Goal: Task Accomplishment & Management: Manage account settings

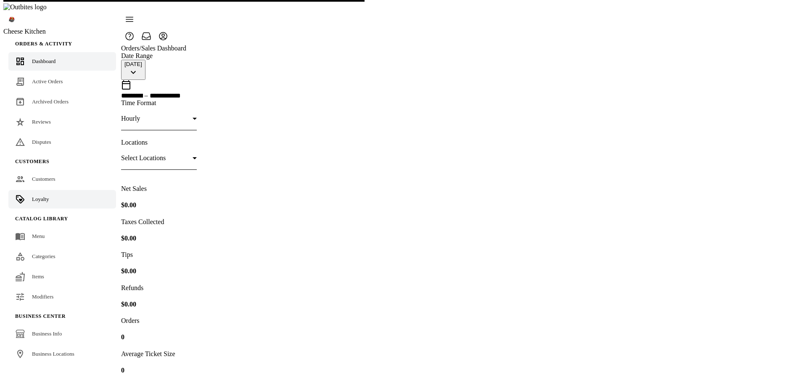
click at [40, 195] on div "Loyalty" at bounding box center [40, 199] width 17 height 8
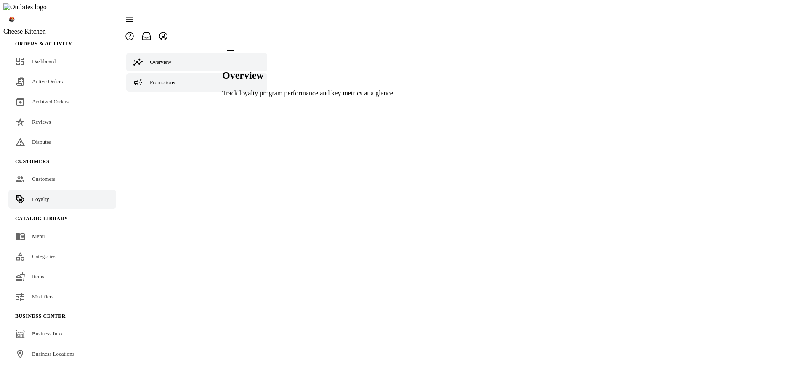
click at [169, 78] on div "Promotions" at bounding box center [162, 82] width 25 height 8
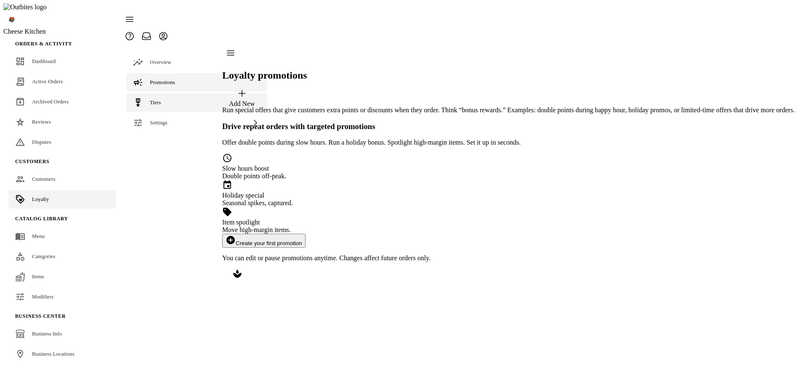
click at [171, 93] on link "Tiers" at bounding box center [196, 102] width 141 height 19
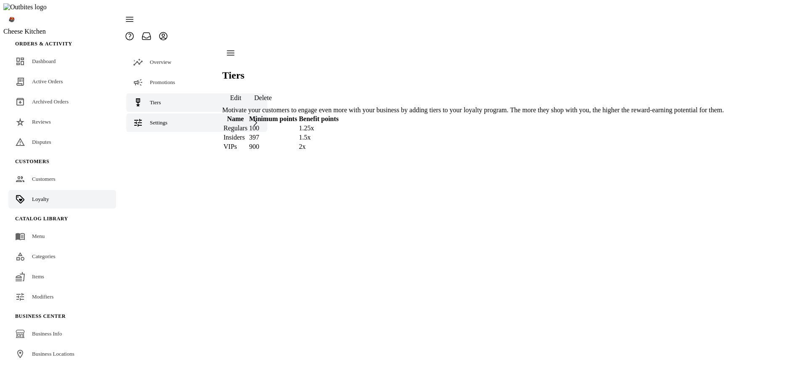
click at [170, 114] on div "Settings" at bounding box center [196, 123] width 141 height 19
click at [164, 135] on link "Terminology" at bounding box center [196, 144] width 141 height 19
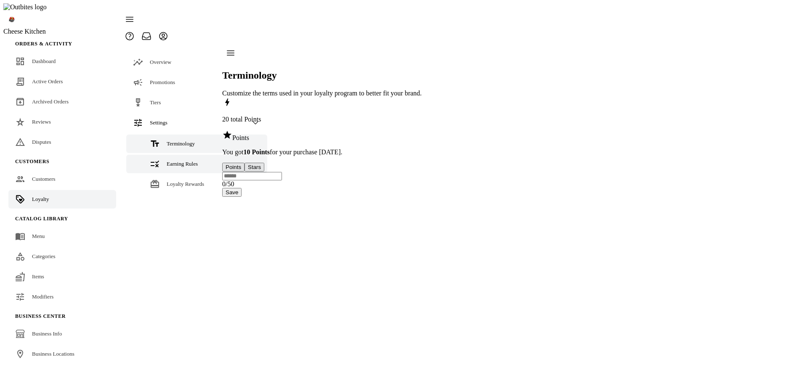
click at [167, 161] on span "Earning Rules" at bounding box center [182, 164] width 31 height 6
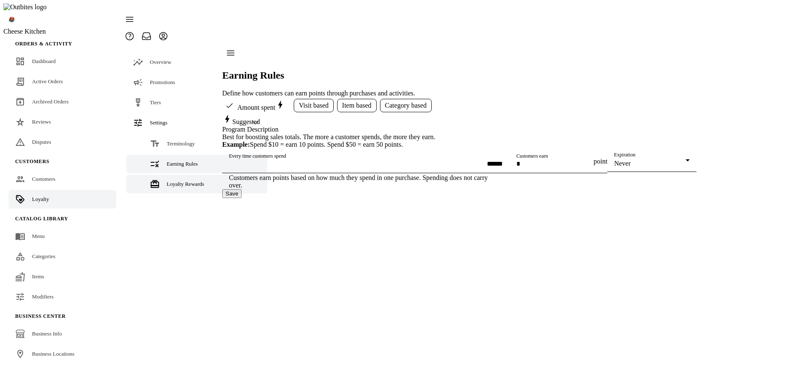
click at [170, 181] on span "Loyalty Rewards" at bounding box center [185, 184] width 37 height 6
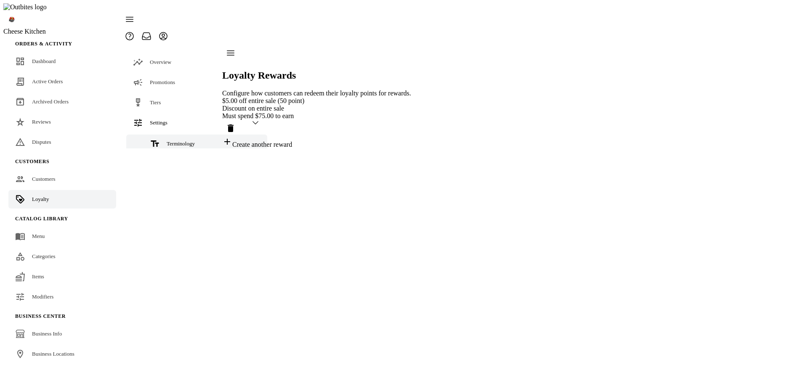
click at [172, 135] on link "Terminology" at bounding box center [196, 144] width 141 height 19
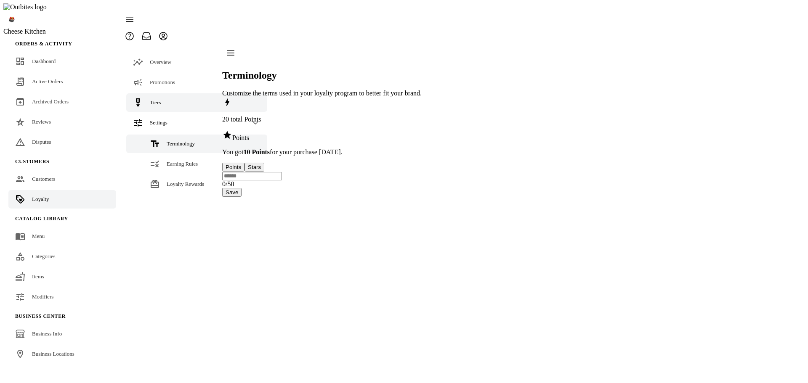
click at [157, 99] on span "Tiers" at bounding box center [155, 102] width 11 height 6
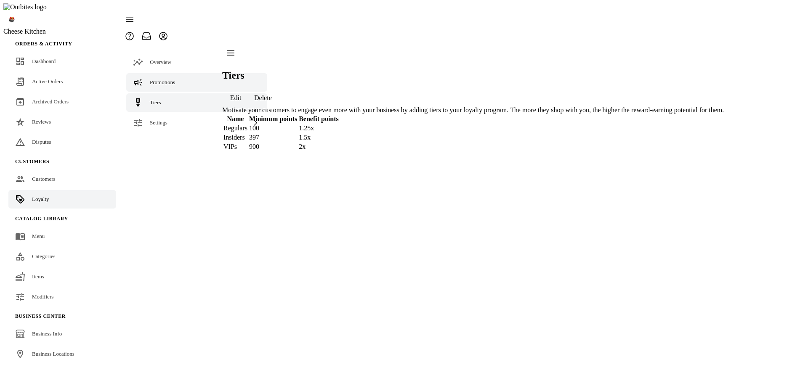
click at [162, 79] on span "Promotions" at bounding box center [162, 82] width 25 height 6
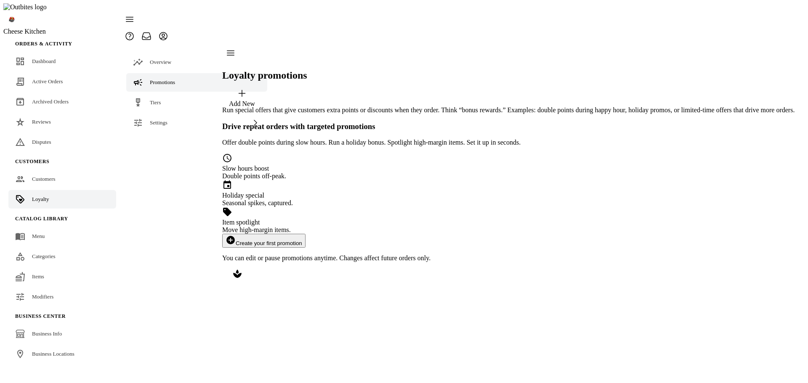
click at [305, 234] on button "add_circle Create your first promotion" at bounding box center [263, 241] width 83 height 14
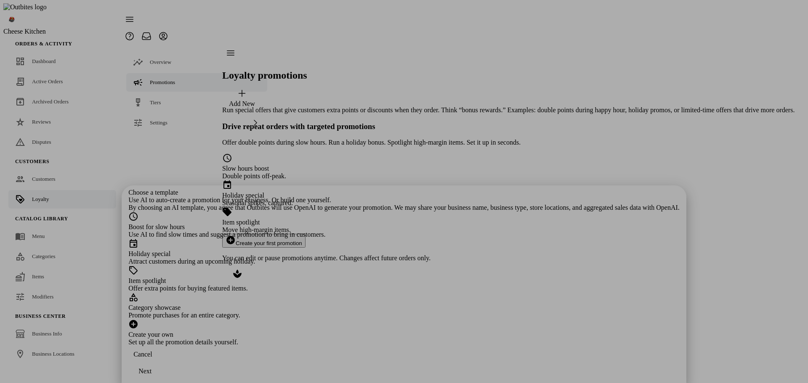
click at [373, 285] on div "Offer extra points for buying featured items." at bounding box center [403, 289] width 551 height 8
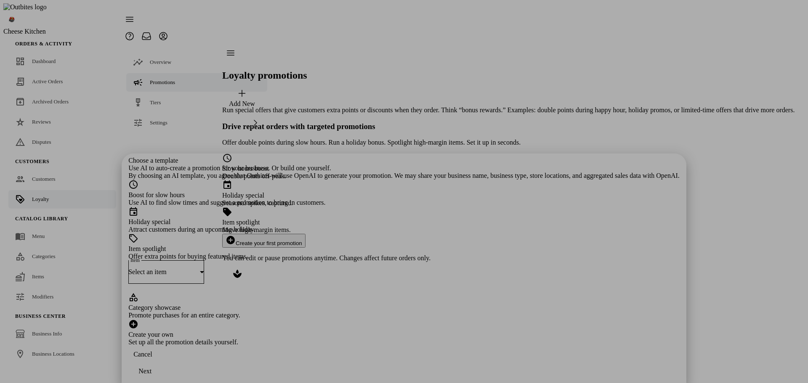
click at [204, 260] on div "Select an item" at bounding box center [166, 272] width 76 height 24
click at [330, 199] on mat-option "Chile [PERSON_NAME]" at bounding box center [403, 199] width 255 height 20
click at [151, 368] on div "Next" at bounding box center [144, 372] width 13 height 8
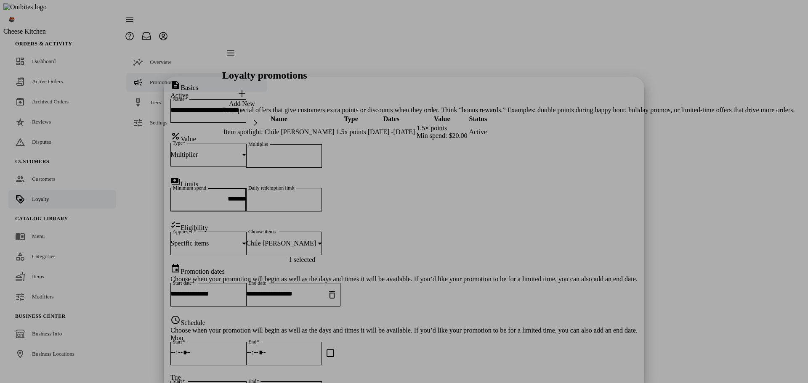
click at [246, 195] on input "*******" at bounding box center [208, 198] width 76 height 7
click at [476, 176] on div "payments Limits" at bounding box center [403, 182] width 467 height 12
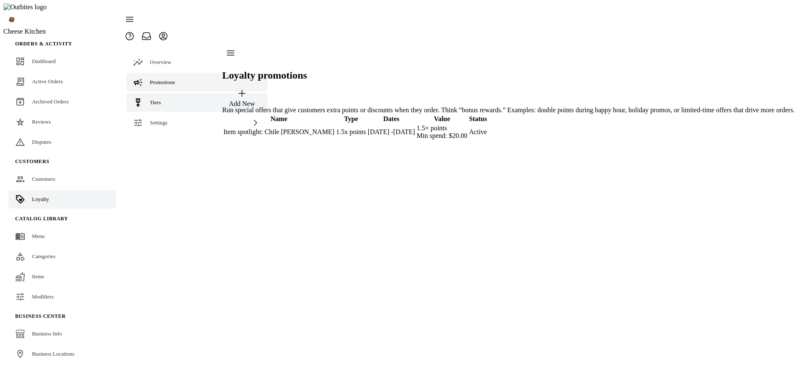
drag, startPoint x: 161, startPoint y: 87, endPoint x: 159, endPoint y: 91, distance: 4.7
click at [161, 93] on link "Tiers" at bounding box center [196, 102] width 141 height 19
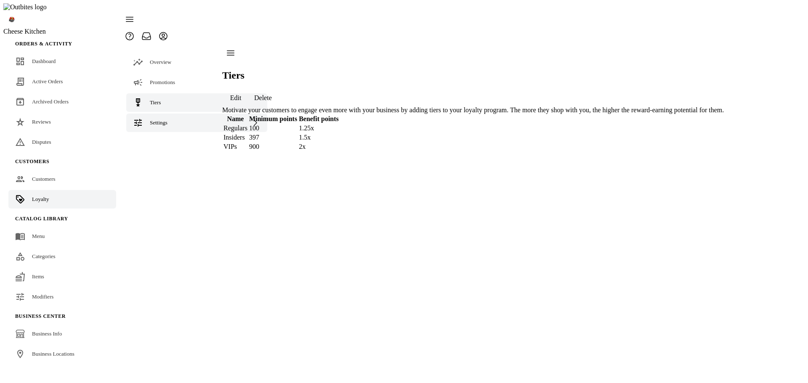
click at [154, 114] on div "Settings" at bounding box center [196, 123] width 141 height 19
click at [162, 135] on link "Terminology" at bounding box center [196, 144] width 141 height 19
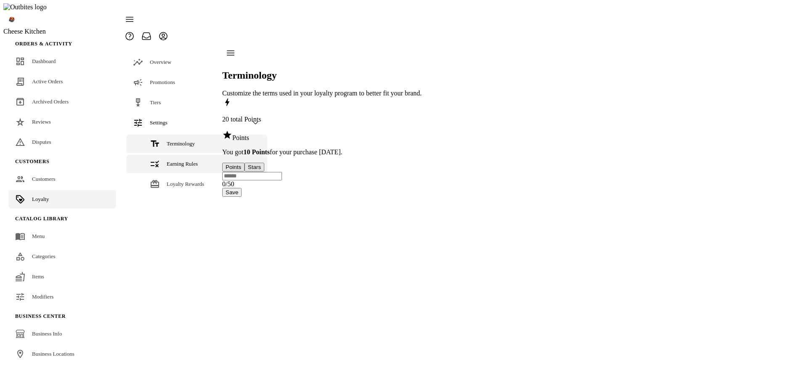
click at [163, 155] on link "Earning Rules" at bounding box center [196, 164] width 141 height 19
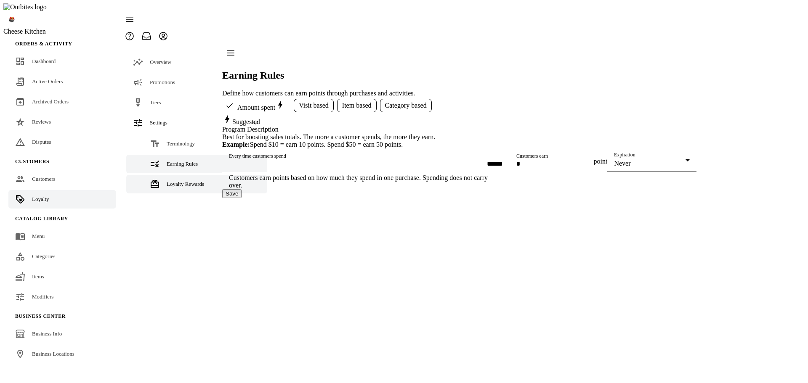
click at [167, 181] on span "Loyalty Rewards" at bounding box center [185, 184] width 37 height 6
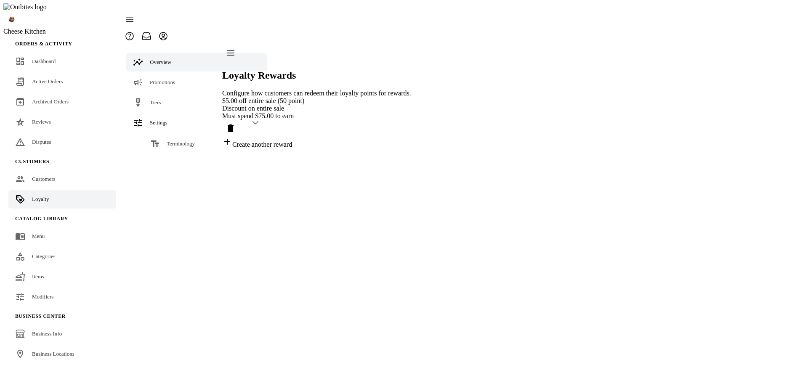
click at [160, 53] on link "Overview" at bounding box center [196, 62] width 141 height 19
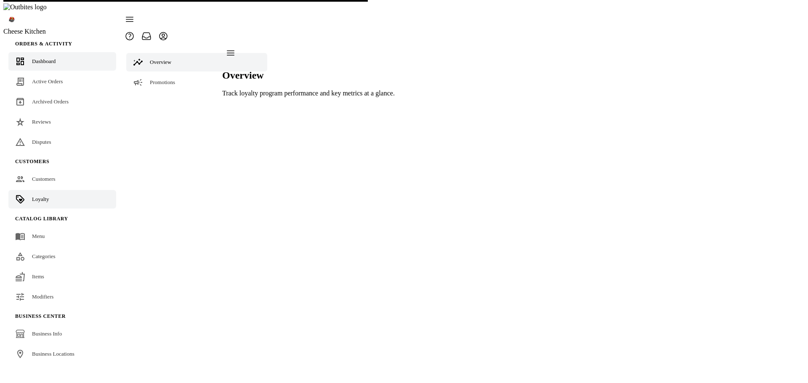
click at [43, 58] on span "Dashboard" at bounding box center [44, 61] width 24 height 6
click at [37, 52] on link "Dashboard" at bounding box center [62, 61] width 108 height 19
click at [39, 78] on span "Active Orders" at bounding box center [47, 81] width 31 height 6
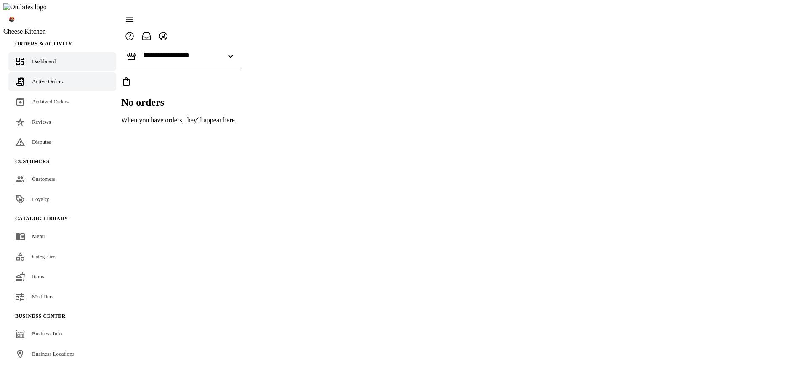
click at [45, 58] on span "Dashboard" at bounding box center [44, 61] width 24 height 6
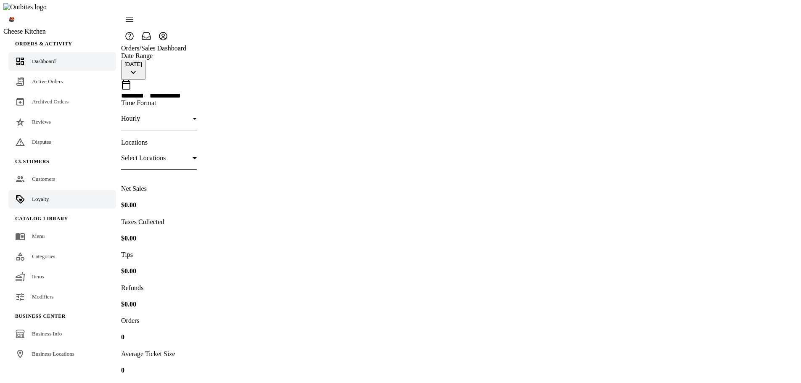
click at [50, 190] on link "Loyalty" at bounding box center [62, 199] width 108 height 19
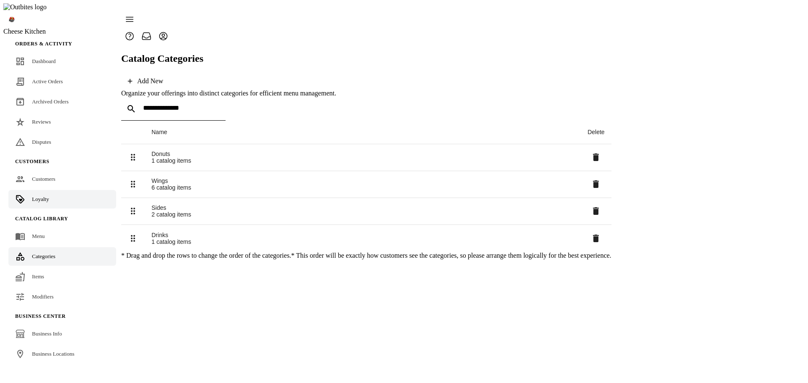
click at [32, 196] on span "Loyalty" at bounding box center [40, 199] width 17 height 6
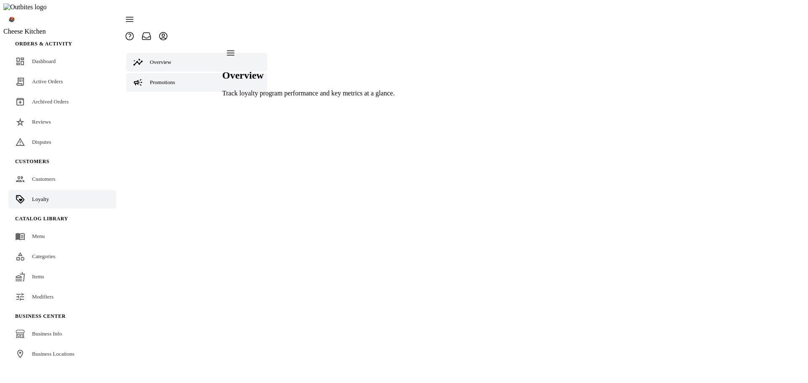
click at [166, 79] on span "Promotions" at bounding box center [162, 82] width 25 height 6
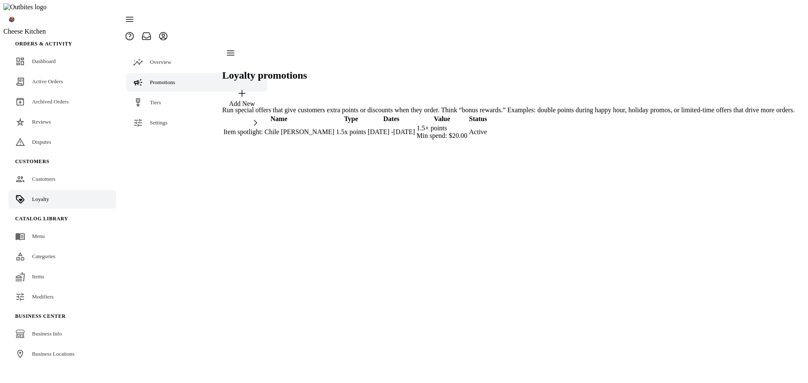
click at [255, 100] on div "Add New" at bounding box center [242, 104] width 26 height 8
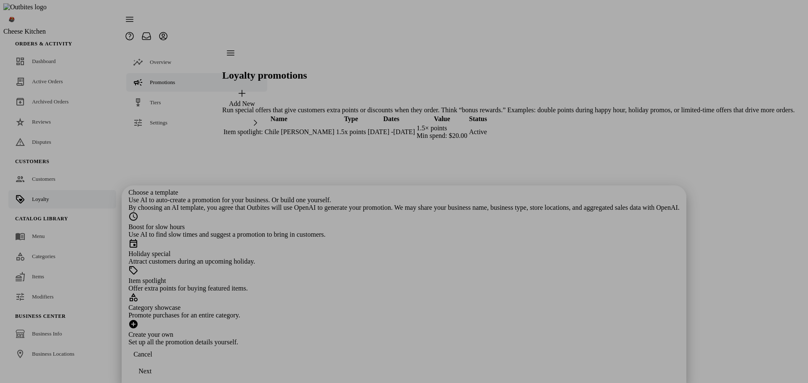
click at [347, 223] on div "Boost for slow hours" at bounding box center [403, 227] width 551 height 8
click at [151, 370] on div "Next" at bounding box center [144, 372] width 13 height 8
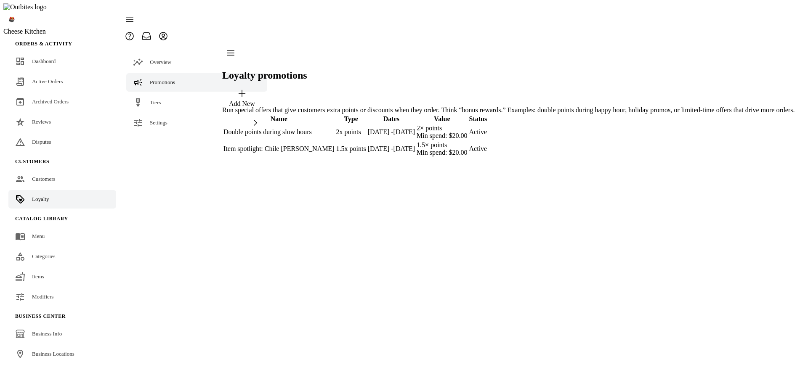
click at [415, 128] on div "08/24/25 - 09/23/25" at bounding box center [391, 132] width 47 height 8
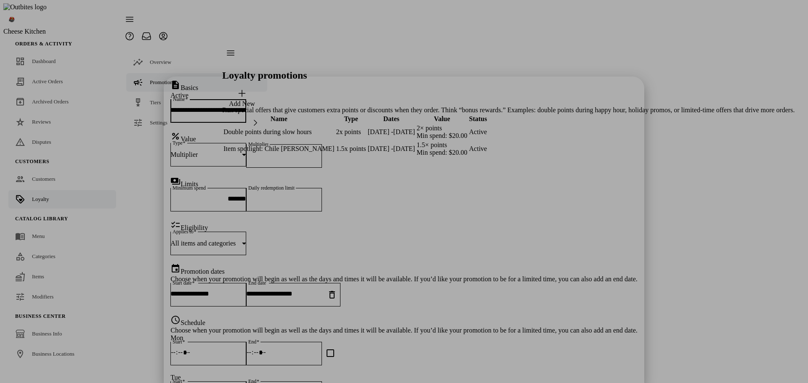
click at [606, 207] on div at bounding box center [404, 191] width 808 height 383
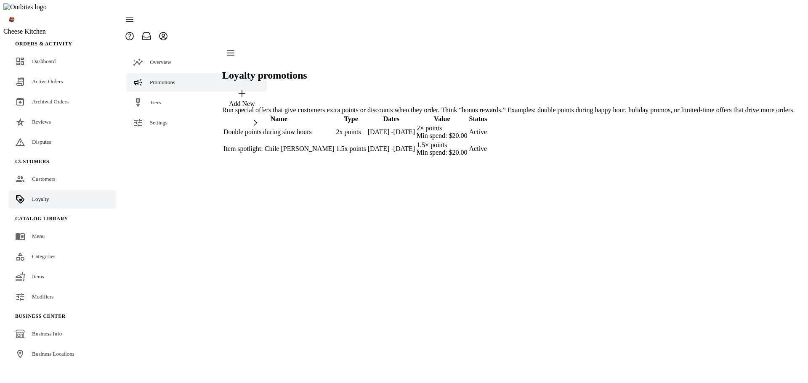
click at [334, 128] on div "Double points during slow hours" at bounding box center [278, 132] width 111 height 8
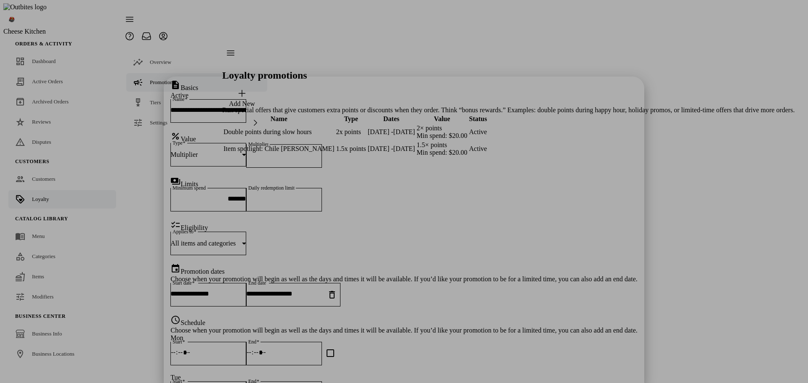
click at [663, 194] on div at bounding box center [404, 191] width 808 height 383
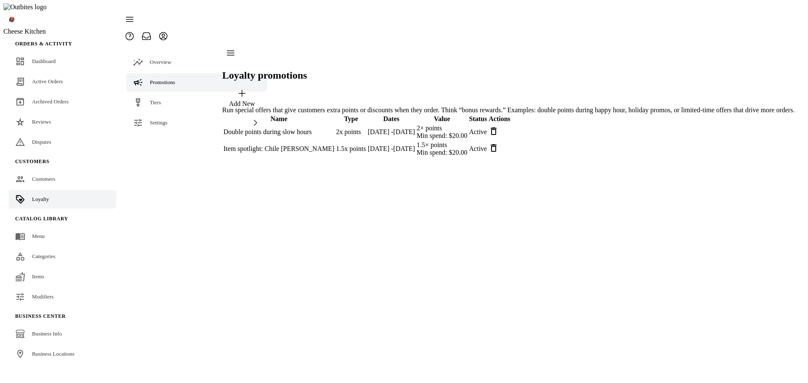
click at [499, 143] on icon at bounding box center [493, 148] width 10 height 10
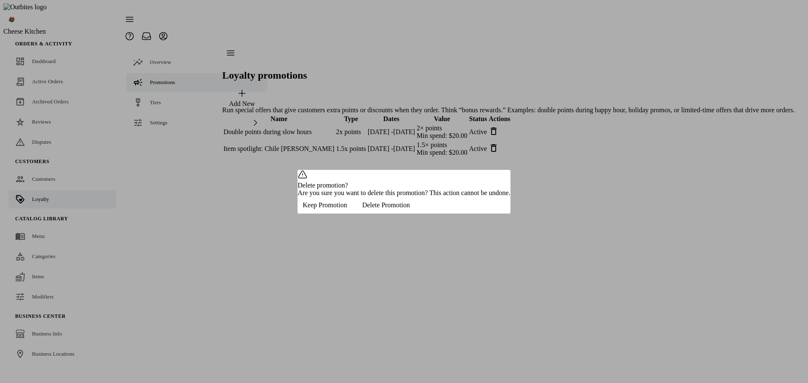
click at [347, 209] on span "Keep Promotion" at bounding box center [324, 206] width 44 height 8
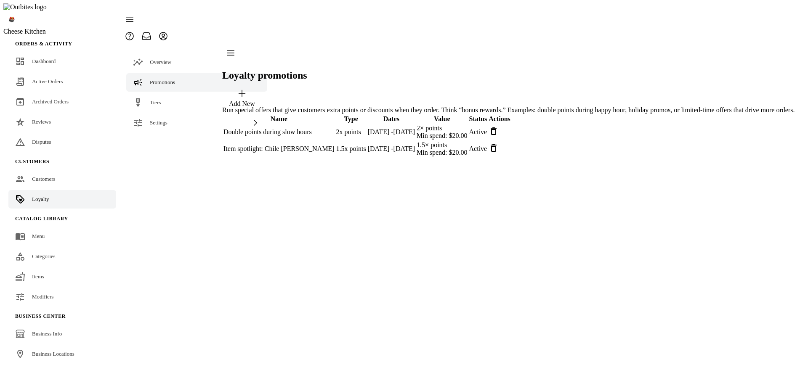
click at [496, 144] on icon at bounding box center [494, 148] width 6 height 8
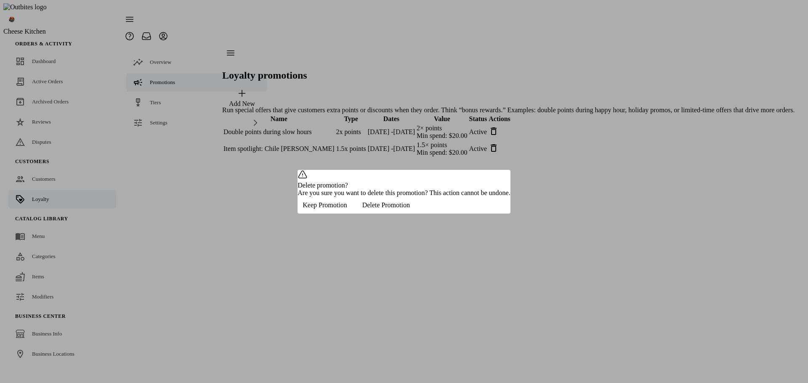
click at [347, 209] on span "Keep Promotion" at bounding box center [324, 206] width 44 height 8
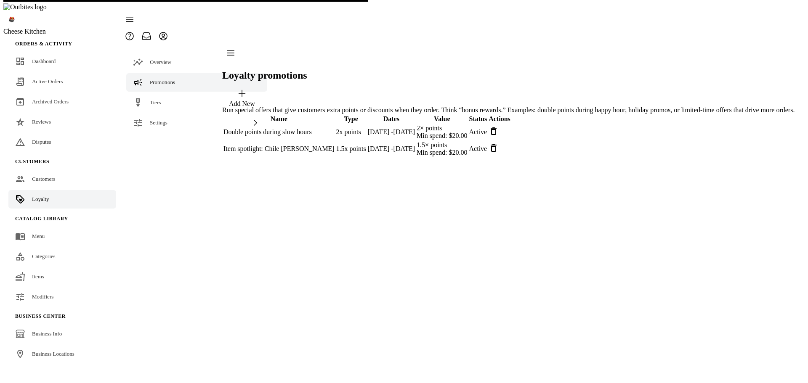
click at [499, 143] on icon at bounding box center [493, 148] width 10 height 10
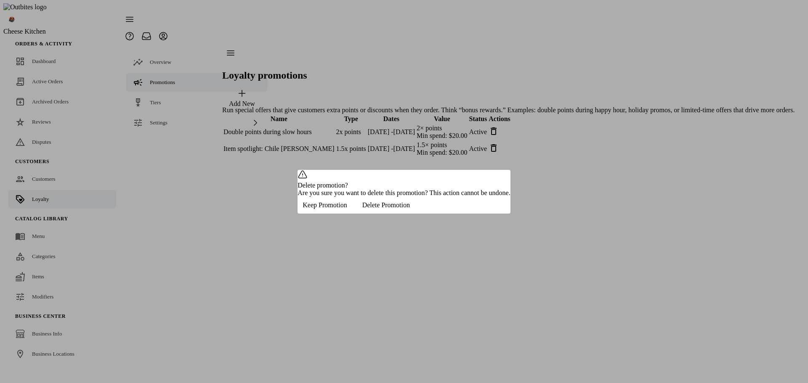
click at [352, 215] on span "button" at bounding box center [324, 205] width 54 height 20
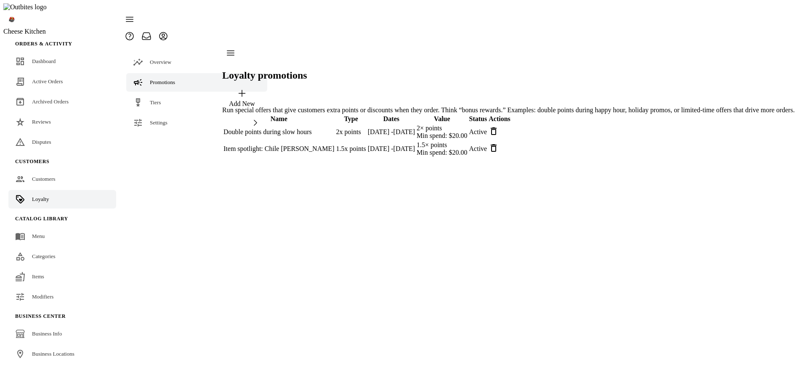
click at [499, 143] on icon at bounding box center [493, 148] width 10 height 10
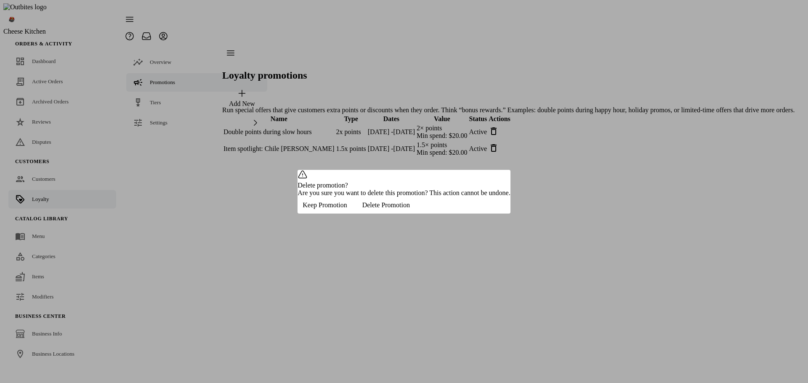
click at [410, 209] on span "Delete Promotion" at bounding box center [386, 206] width 48 height 8
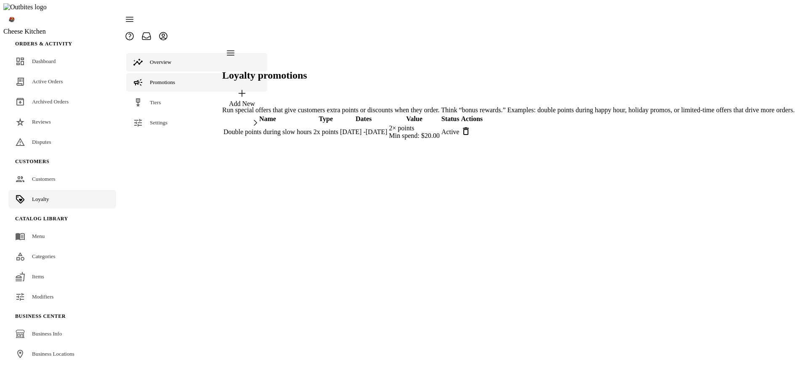
click at [150, 59] on span "Overview" at bounding box center [160, 62] width 21 height 6
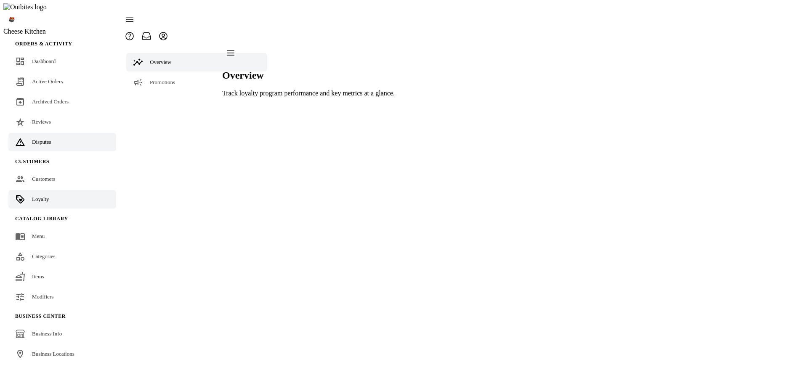
click at [37, 139] on span "Disputes" at bounding box center [41, 142] width 19 height 6
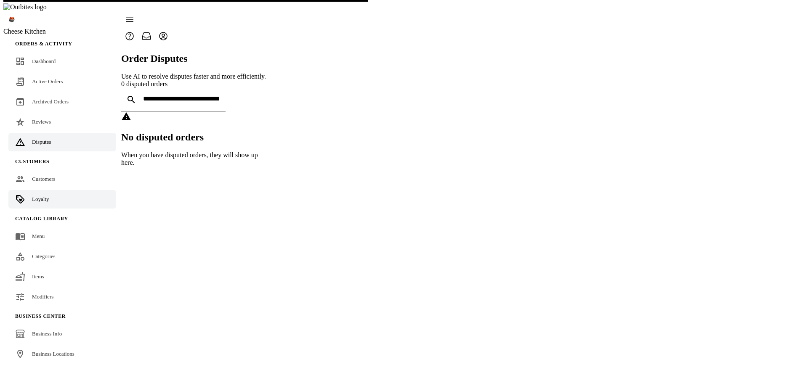
click at [51, 190] on link "Loyalty" at bounding box center [62, 199] width 108 height 19
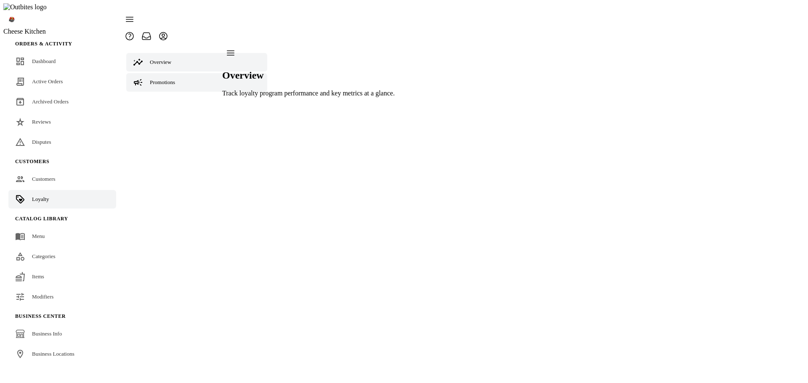
click at [161, 79] on span "Promotions" at bounding box center [162, 82] width 25 height 6
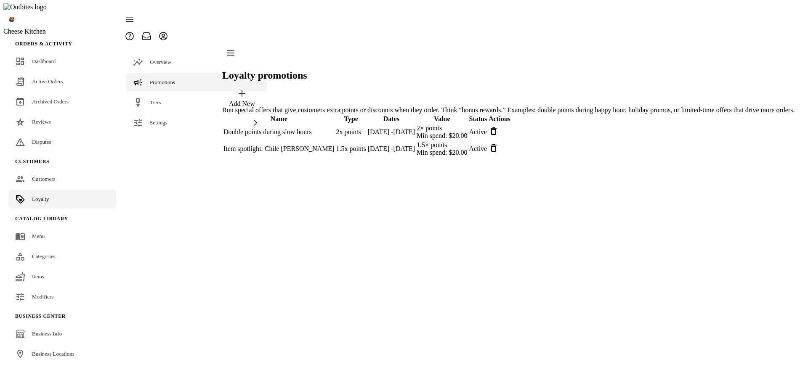
click at [499, 143] on icon at bounding box center [493, 148] width 10 height 10
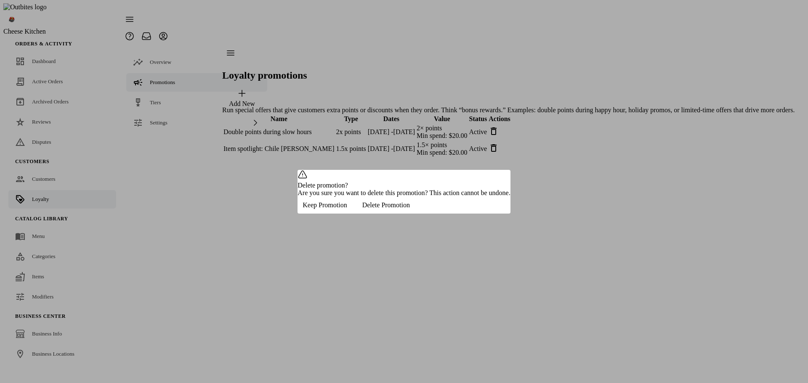
click at [420, 215] on span "button" at bounding box center [386, 205] width 68 height 20
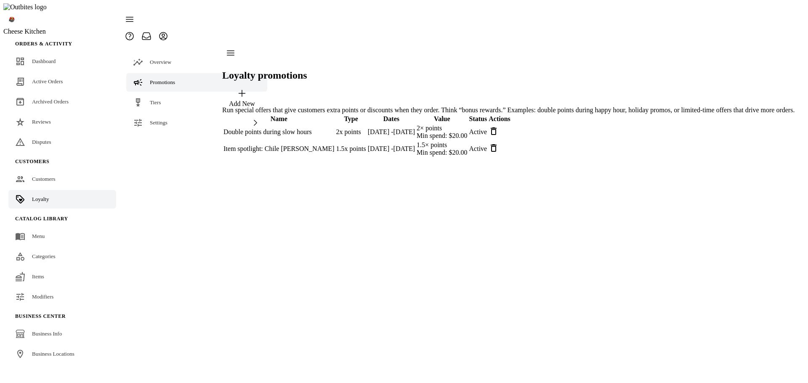
click at [499, 143] on icon at bounding box center [493, 148] width 10 height 10
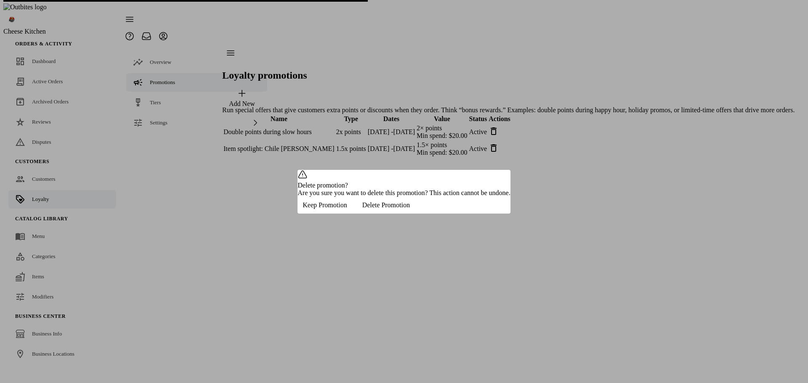
click at [476, 219] on div "Delete promotion? Are you sure you want to delete this promotion? This action c…" at bounding box center [404, 191] width 808 height 383
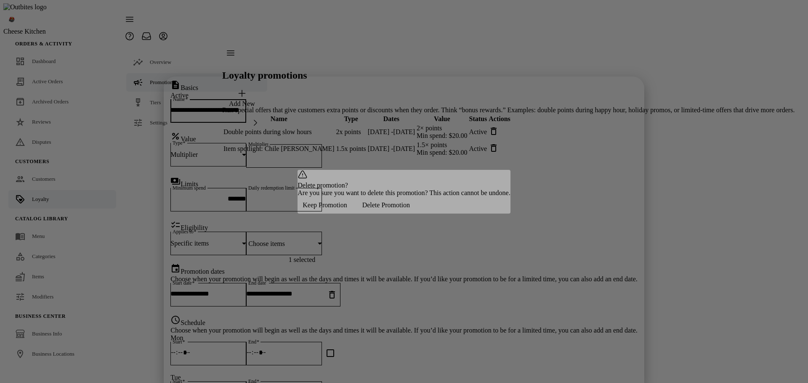
click at [653, 232] on div at bounding box center [404, 191] width 808 height 383
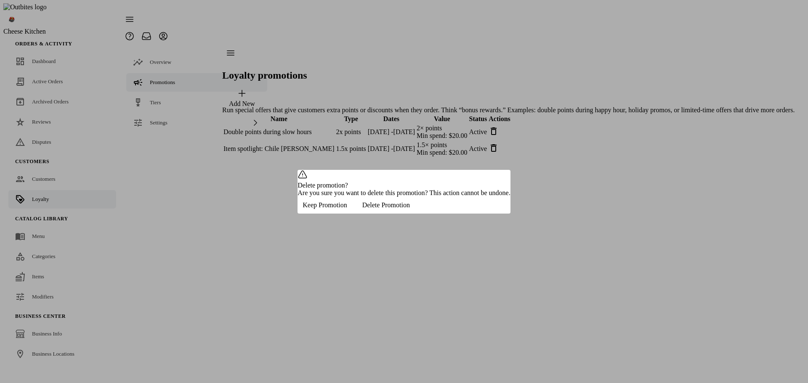
click at [347, 209] on span "Keep Promotion" at bounding box center [324, 206] width 44 height 8
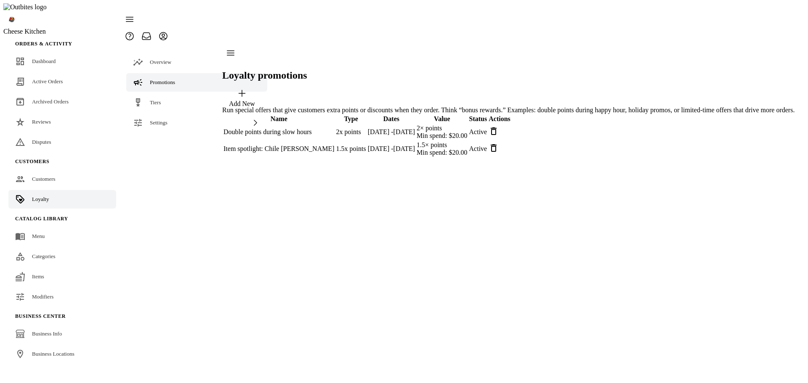
drag, startPoint x: 682, startPoint y: 214, endPoint x: 776, endPoint y: 144, distance: 117.3
click at [682, 158] on div "Loyalty promotions Add New Run special offers that give customers extra points …" at bounding box center [508, 101] width 572 height 113
click at [499, 143] on icon at bounding box center [493, 148] width 10 height 10
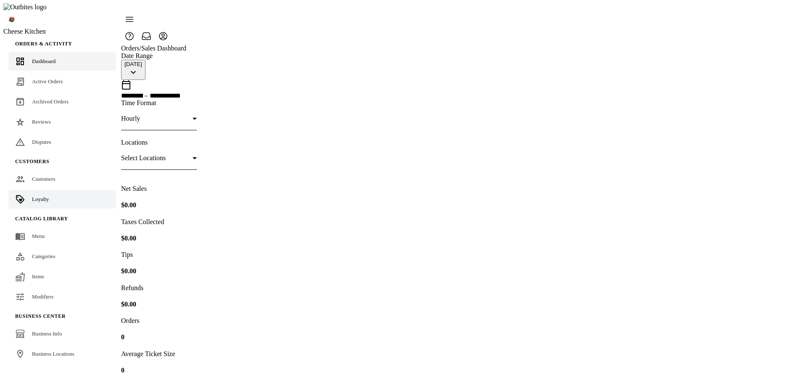
click at [34, 196] on span "Loyalty" at bounding box center [40, 199] width 17 height 6
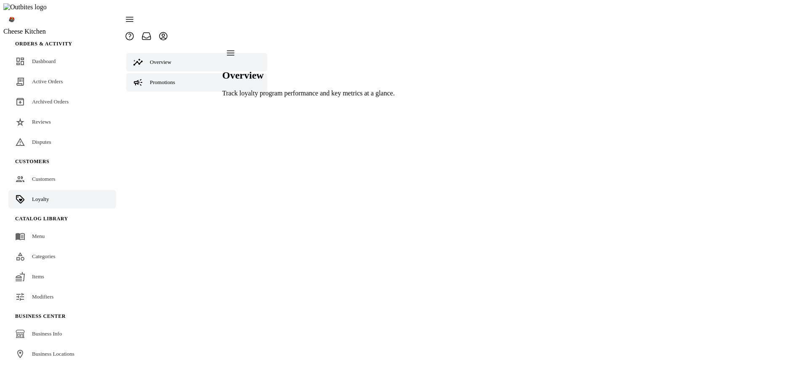
click at [169, 73] on link "Promotions" at bounding box center [196, 82] width 141 height 19
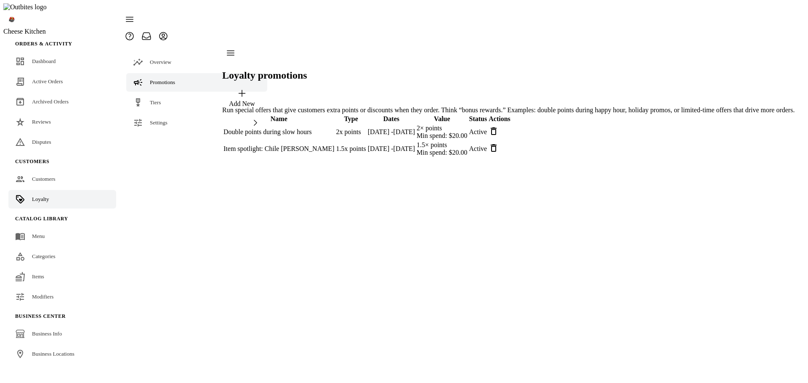
click at [496, 144] on icon at bounding box center [494, 148] width 6 height 8
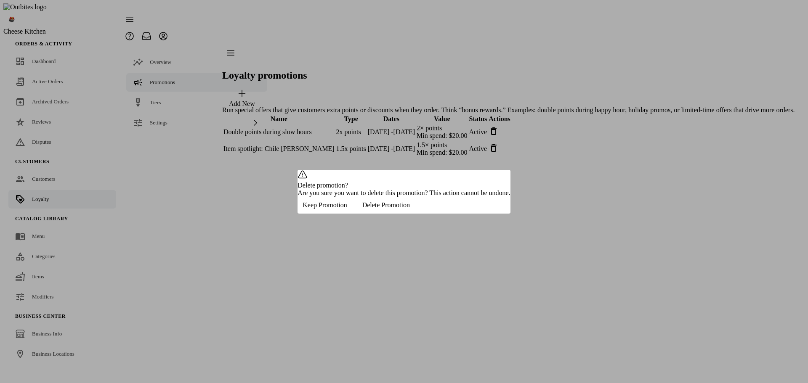
click at [410, 209] on span "Delete Promotion" at bounding box center [386, 206] width 48 height 8
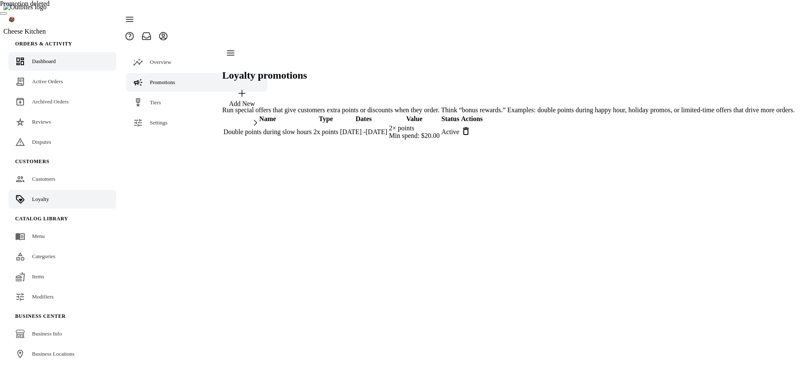
click at [49, 57] on div "Dashboard" at bounding box center [44, 61] width 24 height 8
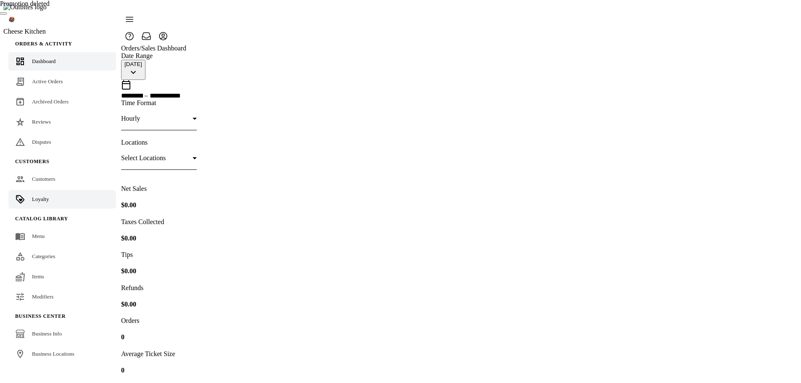
click at [50, 190] on link "Loyalty" at bounding box center [62, 199] width 108 height 19
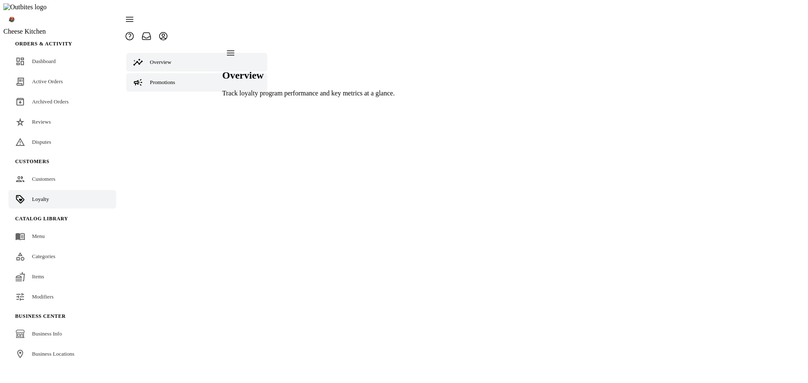
click at [184, 73] on link "Promotions" at bounding box center [196, 82] width 141 height 19
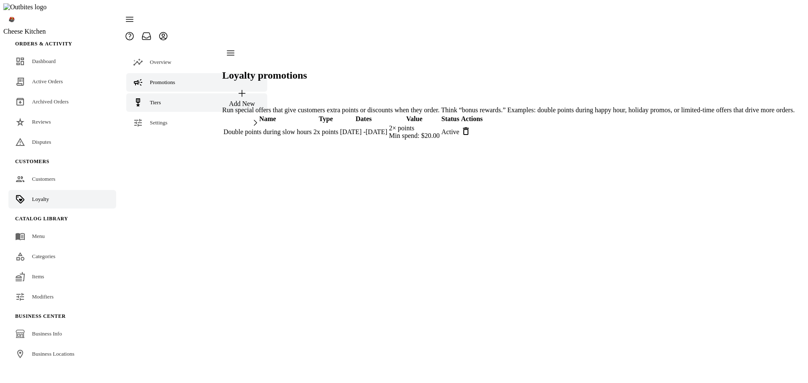
click at [157, 99] on span "Tiers" at bounding box center [155, 102] width 11 height 6
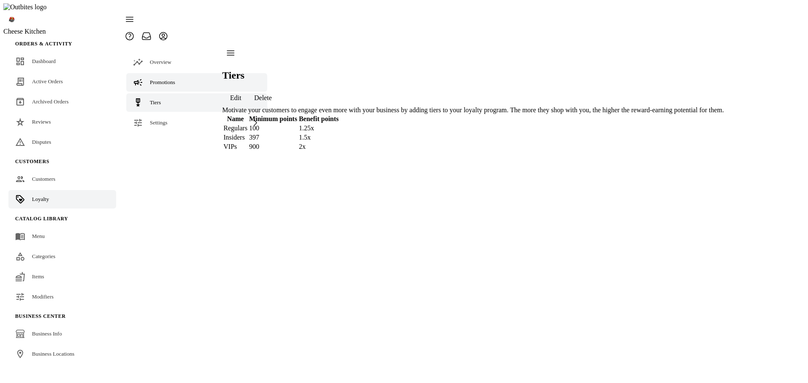
click at [169, 78] on div "Promotions" at bounding box center [162, 82] width 25 height 8
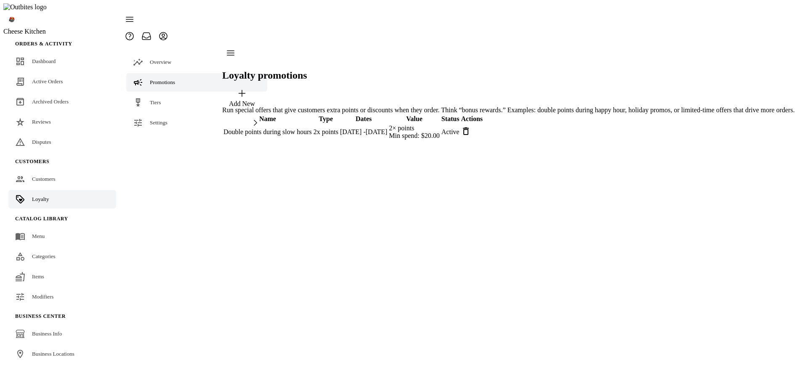
click at [255, 100] on div "Add New" at bounding box center [242, 104] width 26 height 8
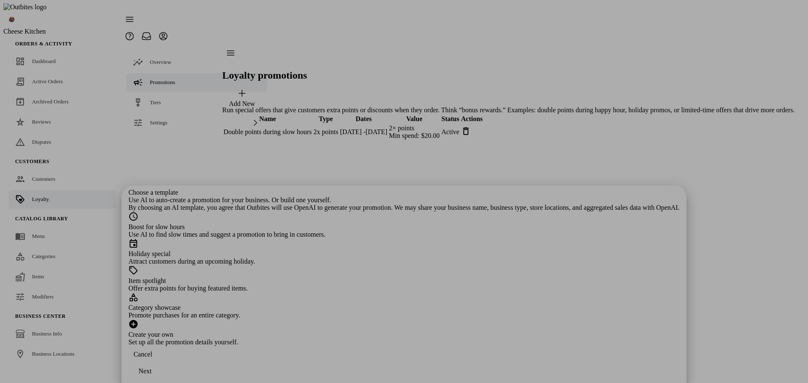
click at [364, 339] on div "Set up all the promotion details yourself." at bounding box center [403, 343] width 551 height 8
click at [151, 368] on div "Next" at bounding box center [144, 372] width 13 height 8
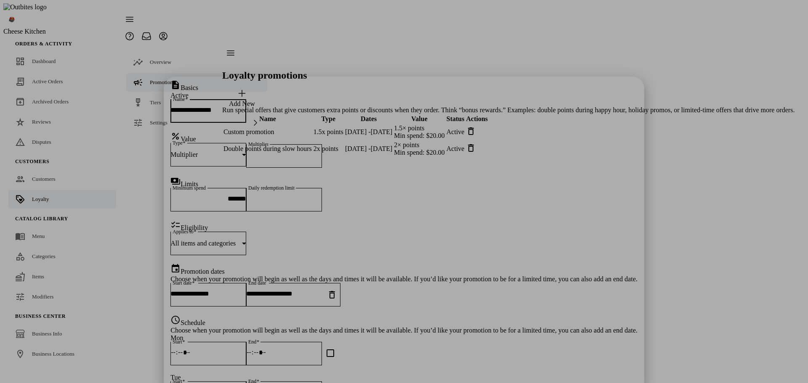
click at [246, 106] on input "**********" at bounding box center [208, 109] width 76 height 7
type input "**********"
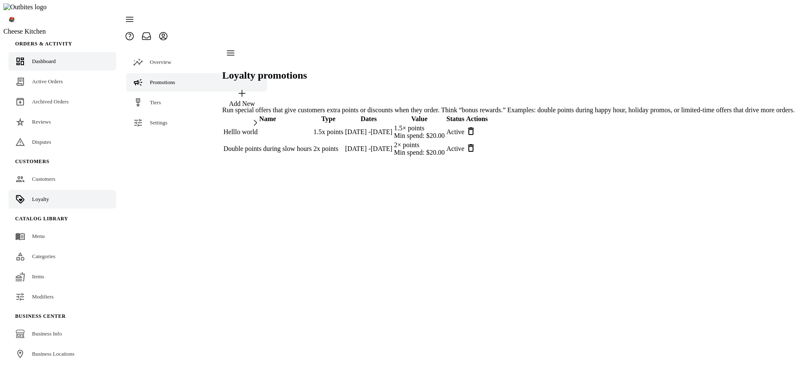
click at [49, 58] on span "Dashboard" at bounding box center [44, 61] width 24 height 6
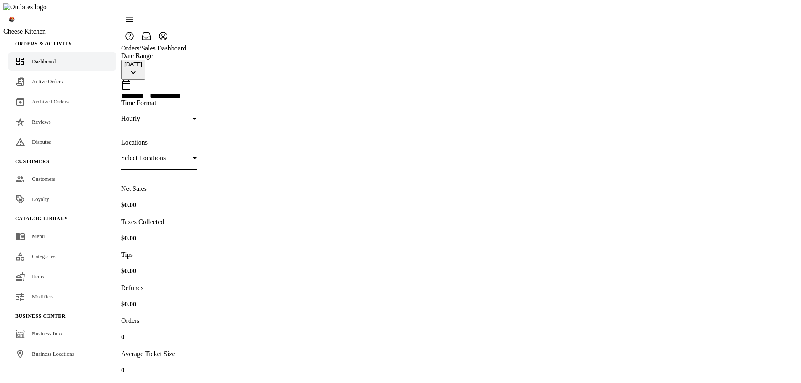
click at [49, 190] on link "Loyalty" at bounding box center [62, 199] width 108 height 19
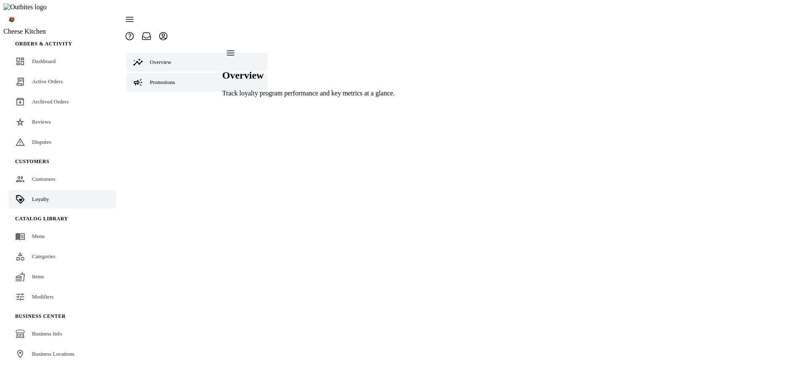
click at [170, 78] on div "Promotions" at bounding box center [162, 82] width 25 height 8
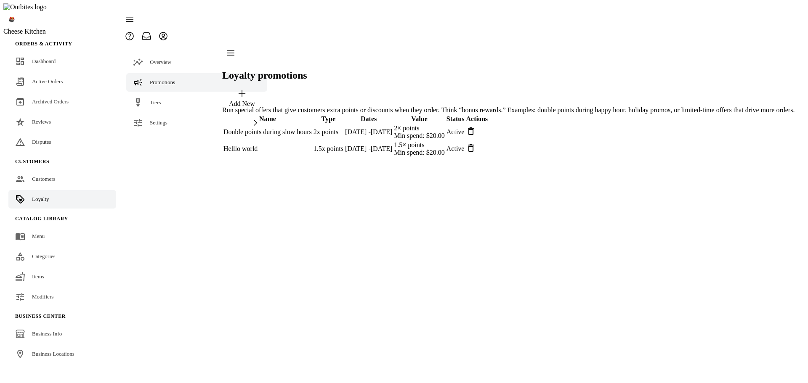
click at [476, 143] on icon at bounding box center [471, 148] width 10 height 10
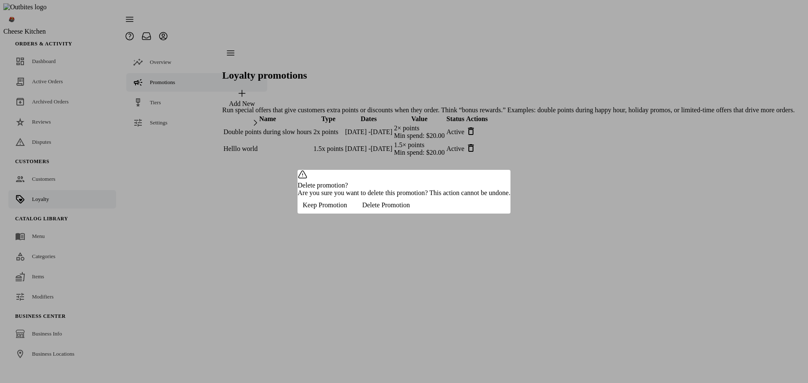
click at [410, 209] on span "Delete Promotion" at bounding box center [386, 206] width 48 height 8
